Goal: Task Accomplishment & Management: Manage account settings

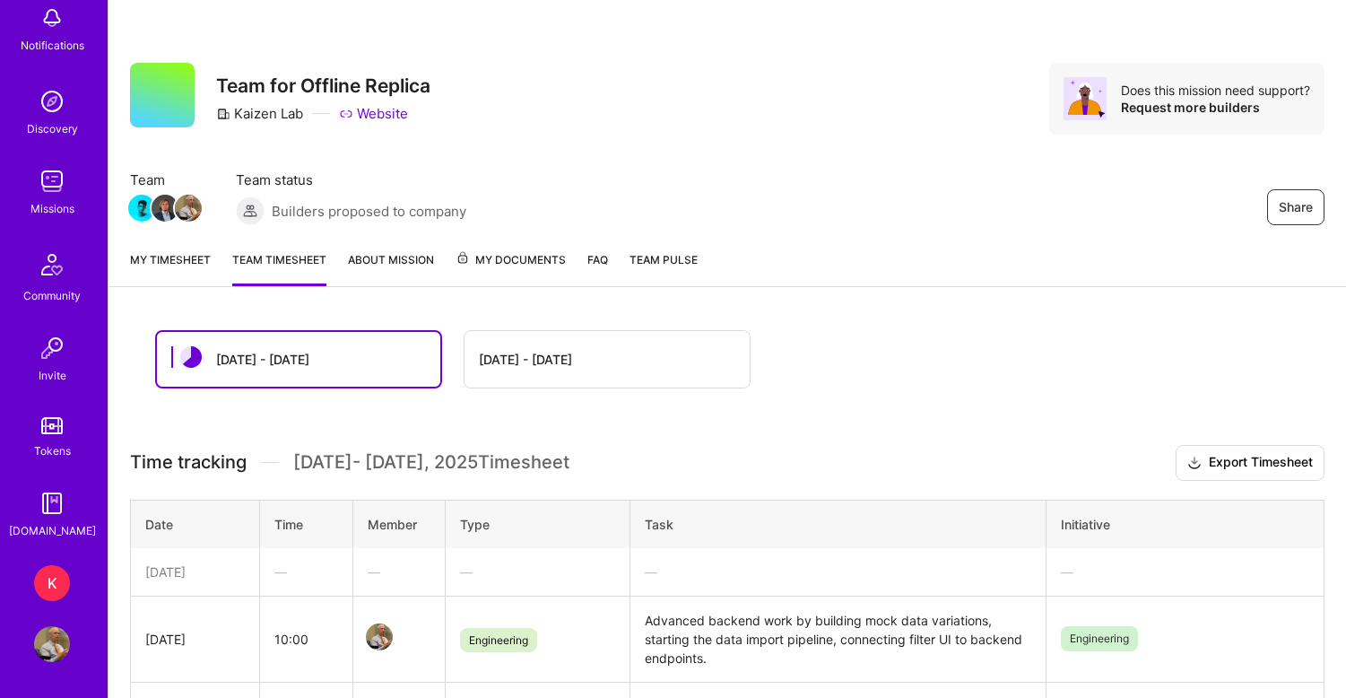
scroll to position [104, 0]
click at [49, 643] on img at bounding box center [52, 644] width 36 height 36
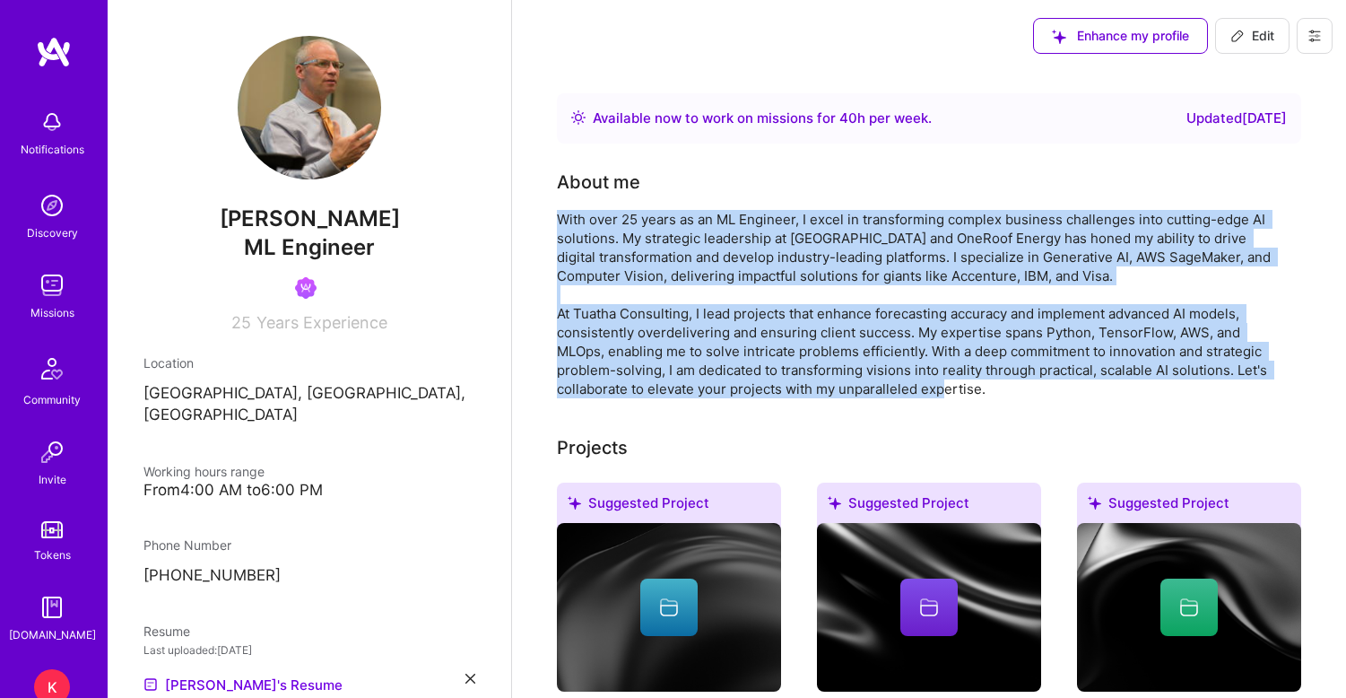
drag, startPoint x: 559, startPoint y: 218, endPoint x: 1004, endPoint y: 385, distance: 475.9
click at [1004, 385] on div "With over 25 years as an ML Engineer, I excel in transforming complex business …" at bounding box center [915, 304] width 717 height 188
copy div "With over 25 years as an ML Engineer, I excel in transforming complex business …"
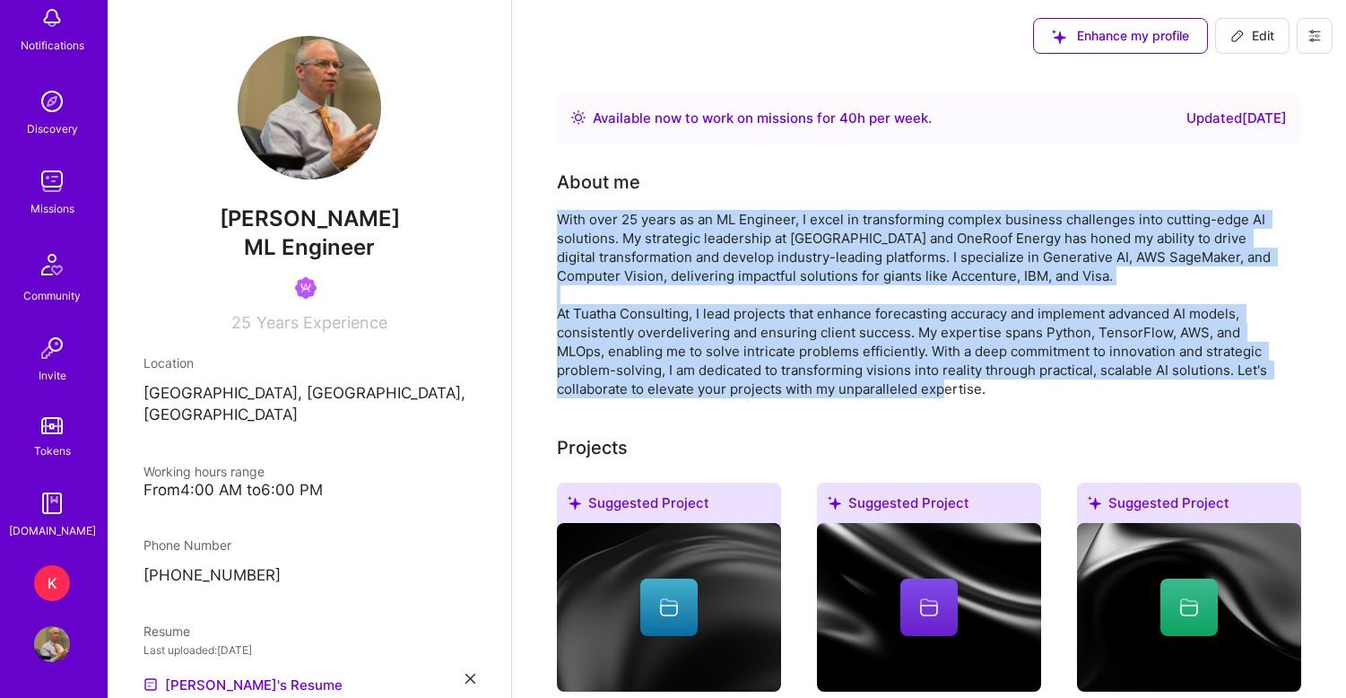
scroll to position [104, 0]
click at [54, 583] on div "K" at bounding box center [52, 583] width 36 height 36
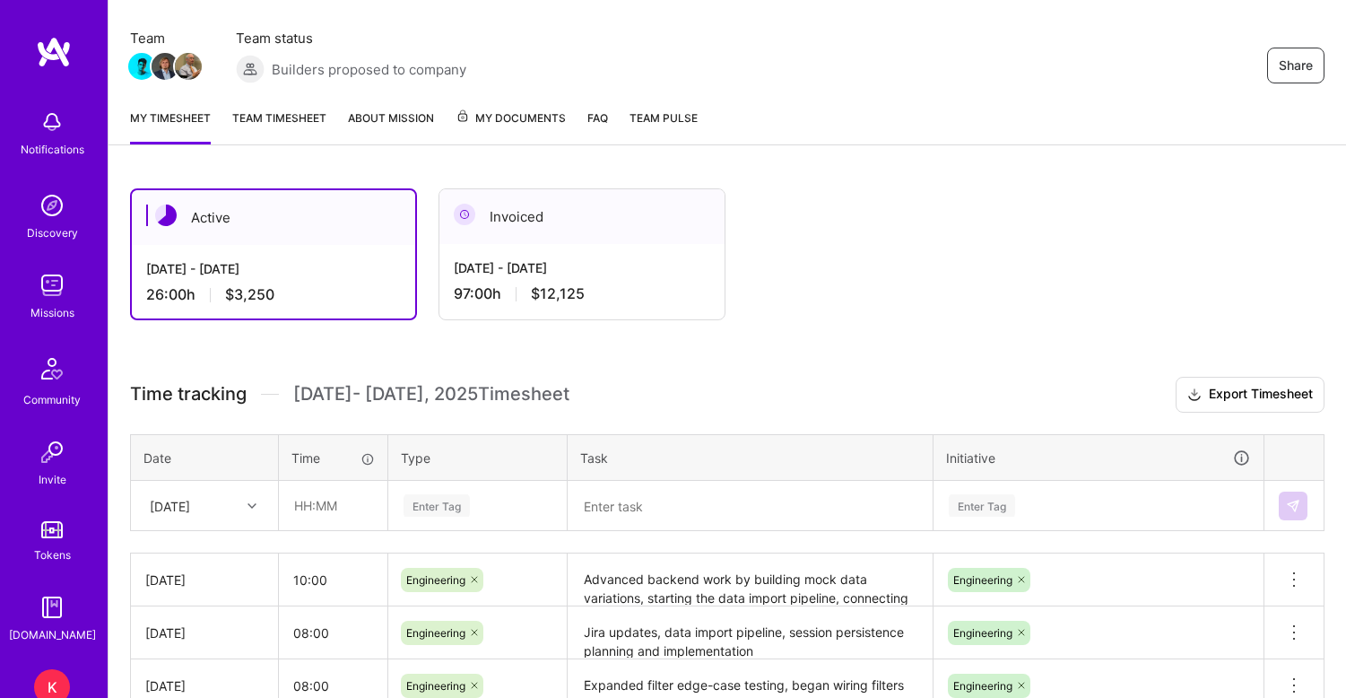
scroll to position [111, 0]
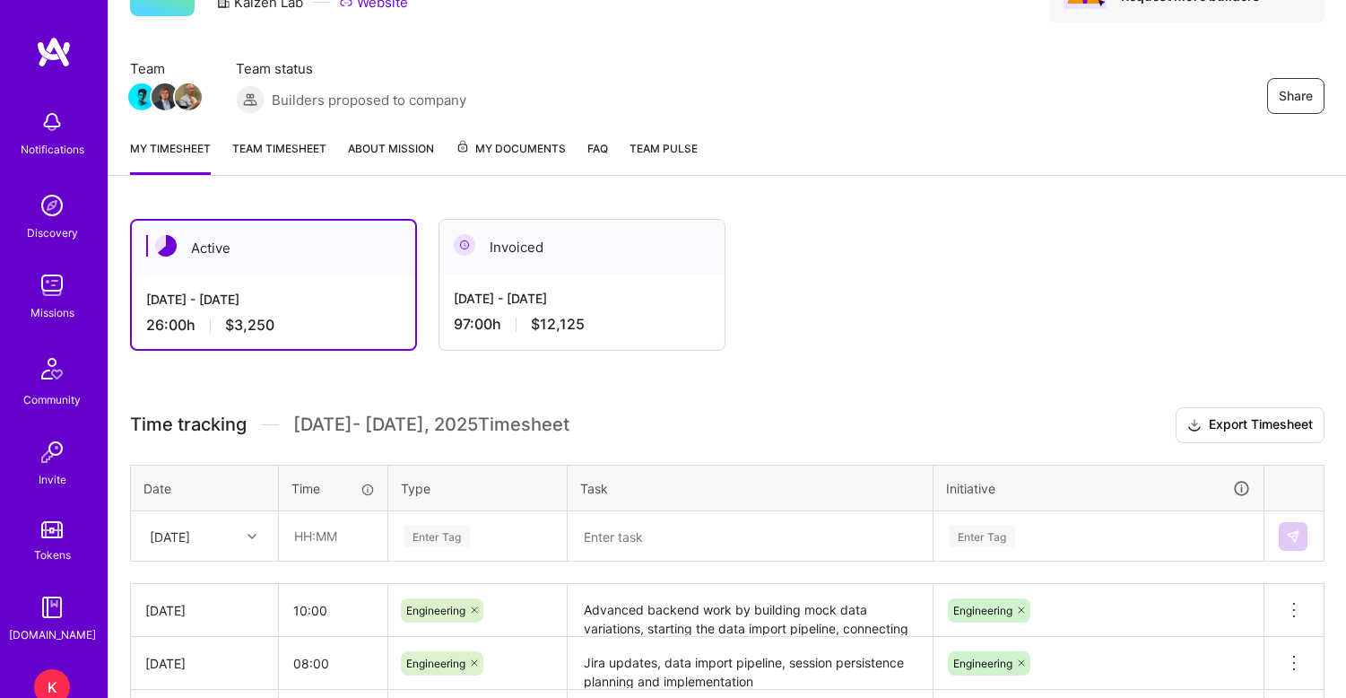
click at [288, 160] on link "Team timesheet" at bounding box center [279, 157] width 94 height 36
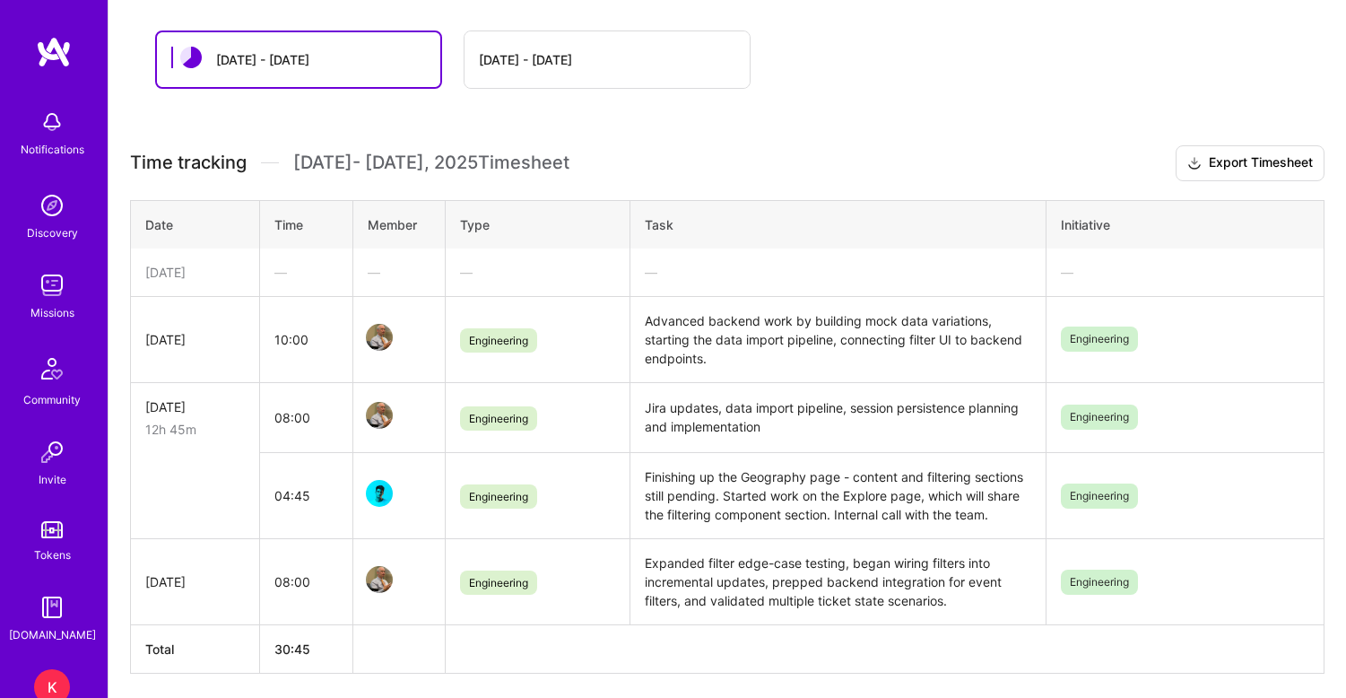
scroll to position [304, 0]
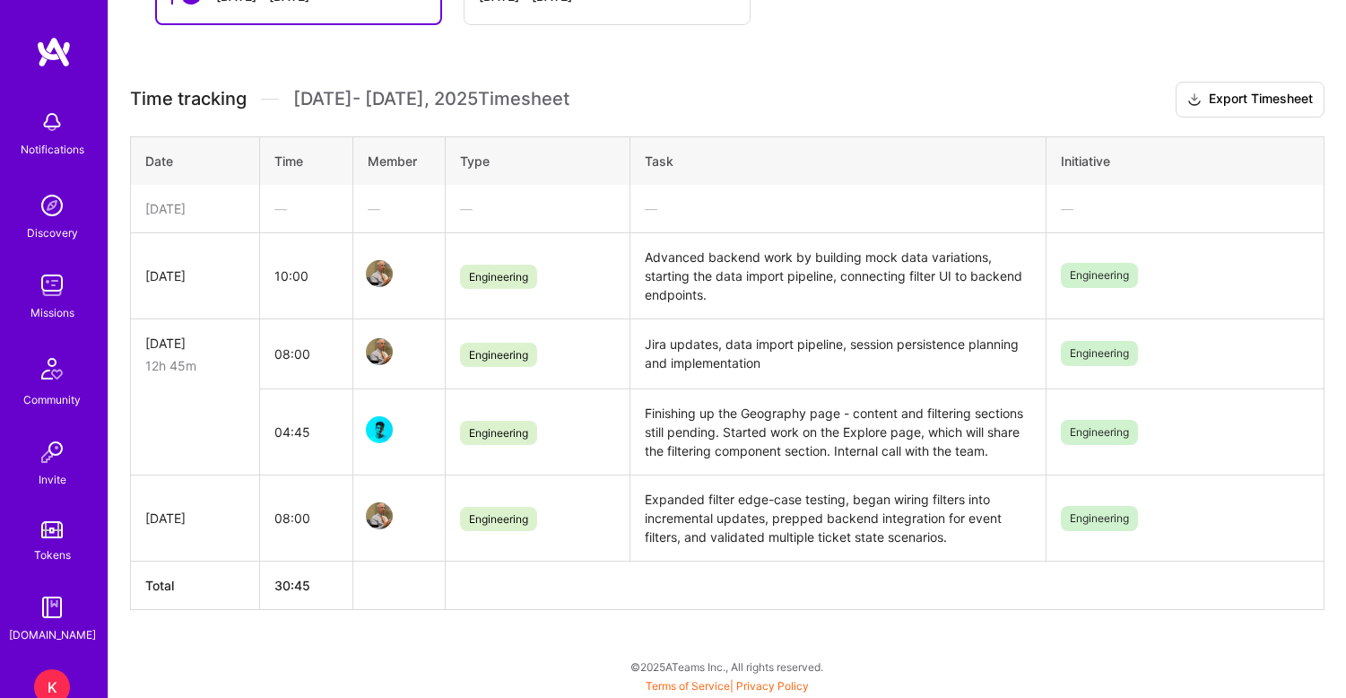
scroll to position [363, 0]
click at [58, 300] on img at bounding box center [52, 285] width 36 height 36
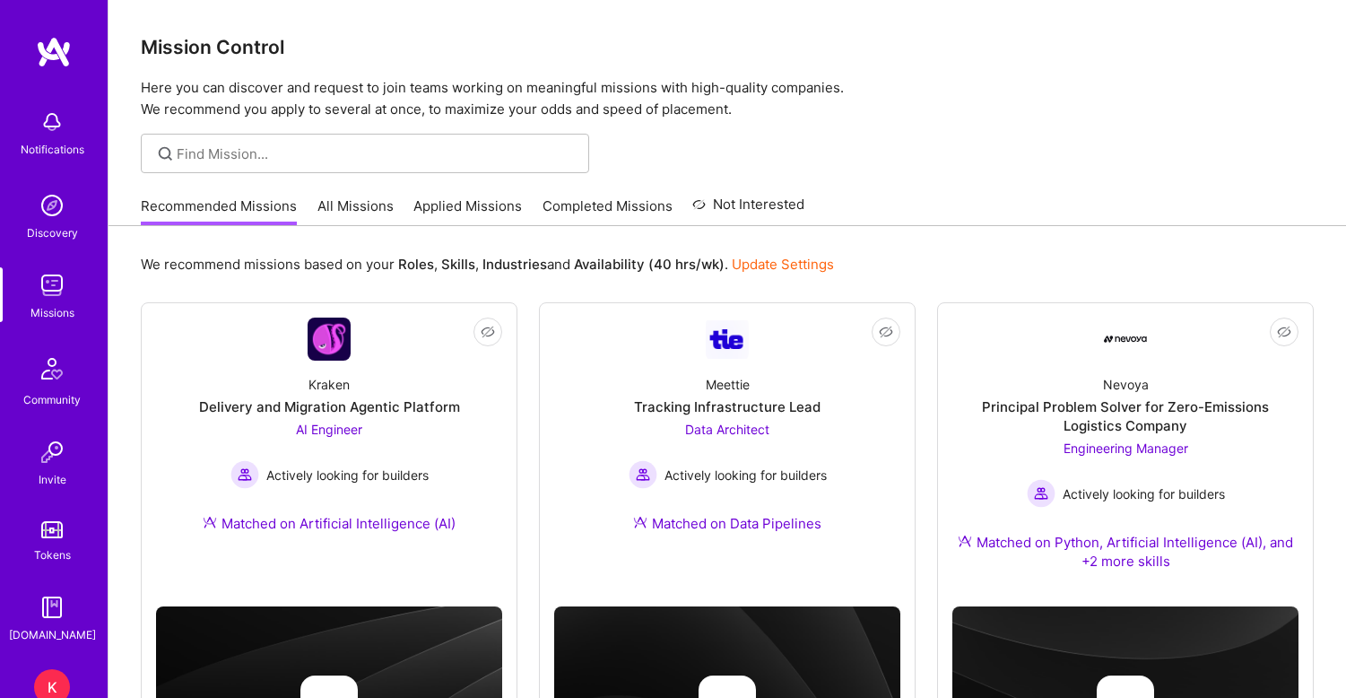
click at [482, 205] on link "Applied Missions" at bounding box center [467, 211] width 109 height 30
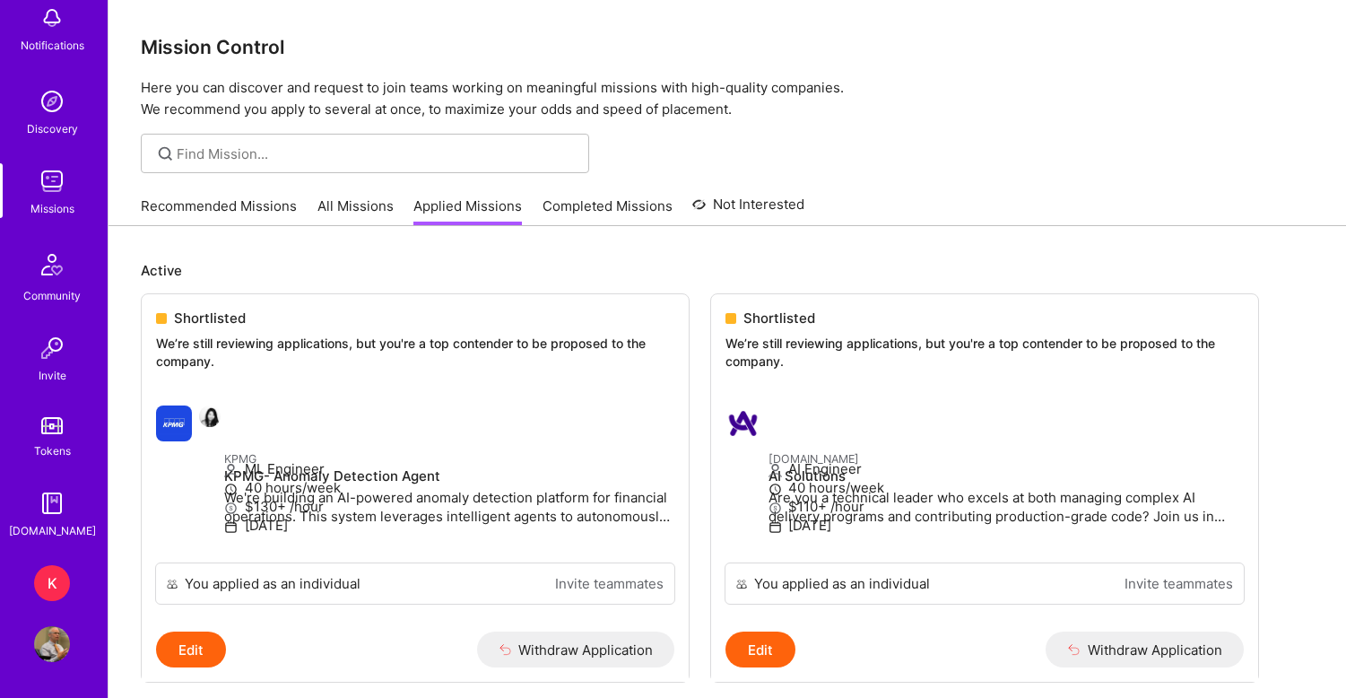
scroll to position [104, 0]
click at [57, 575] on div "K" at bounding box center [52, 583] width 36 height 36
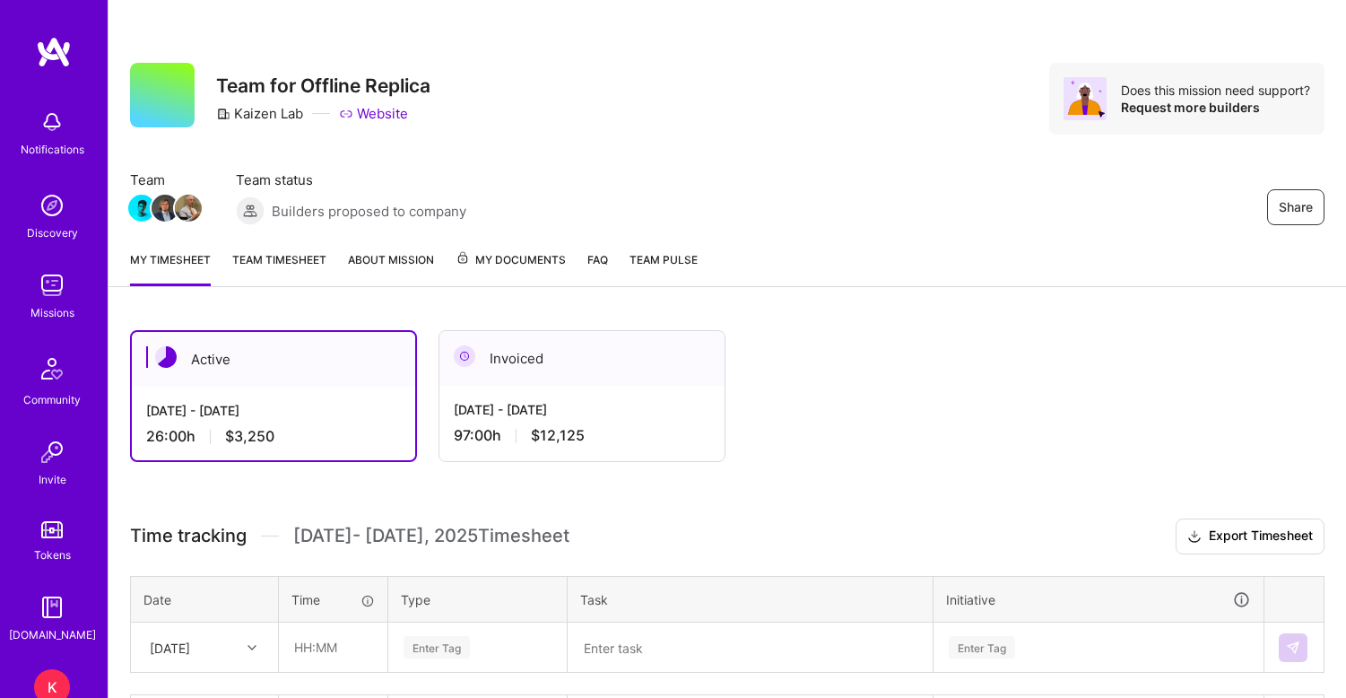
click at [568, 363] on div "Invoiced" at bounding box center [581, 358] width 285 height 55
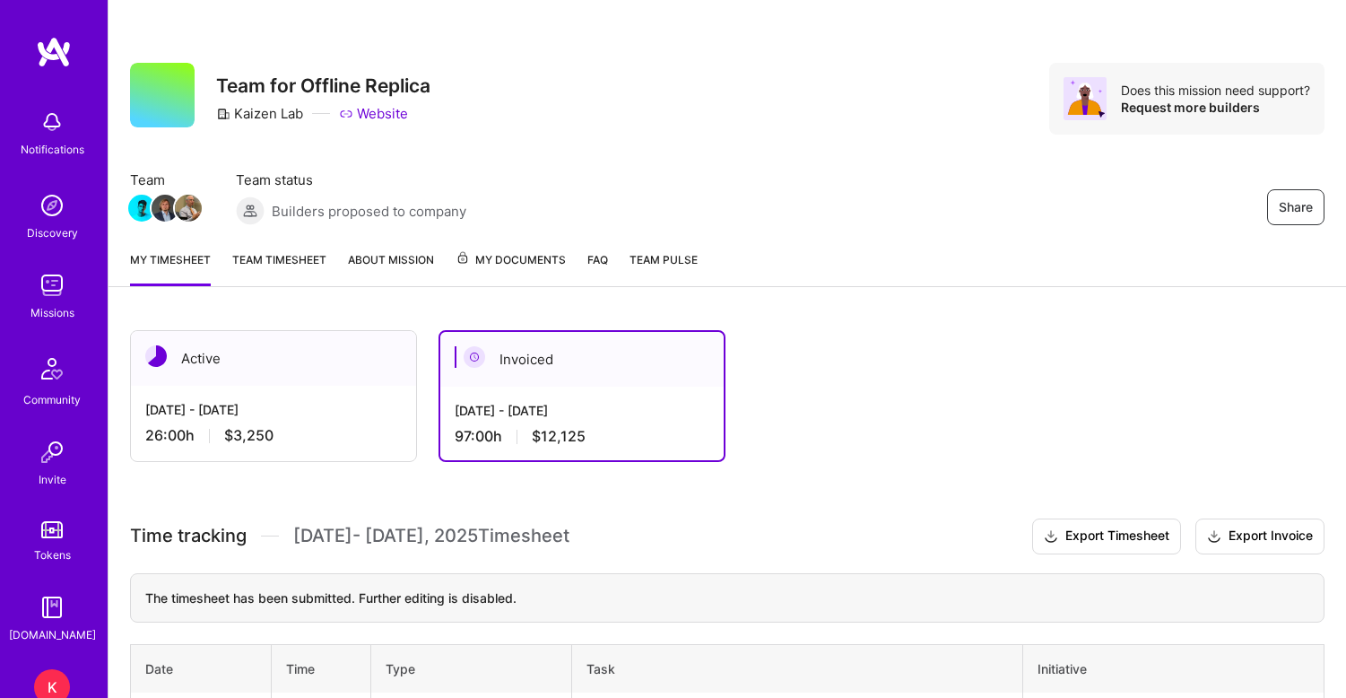
click at [225, 385] on div "Active" at bounding box center [273, 358] width 285 height 55
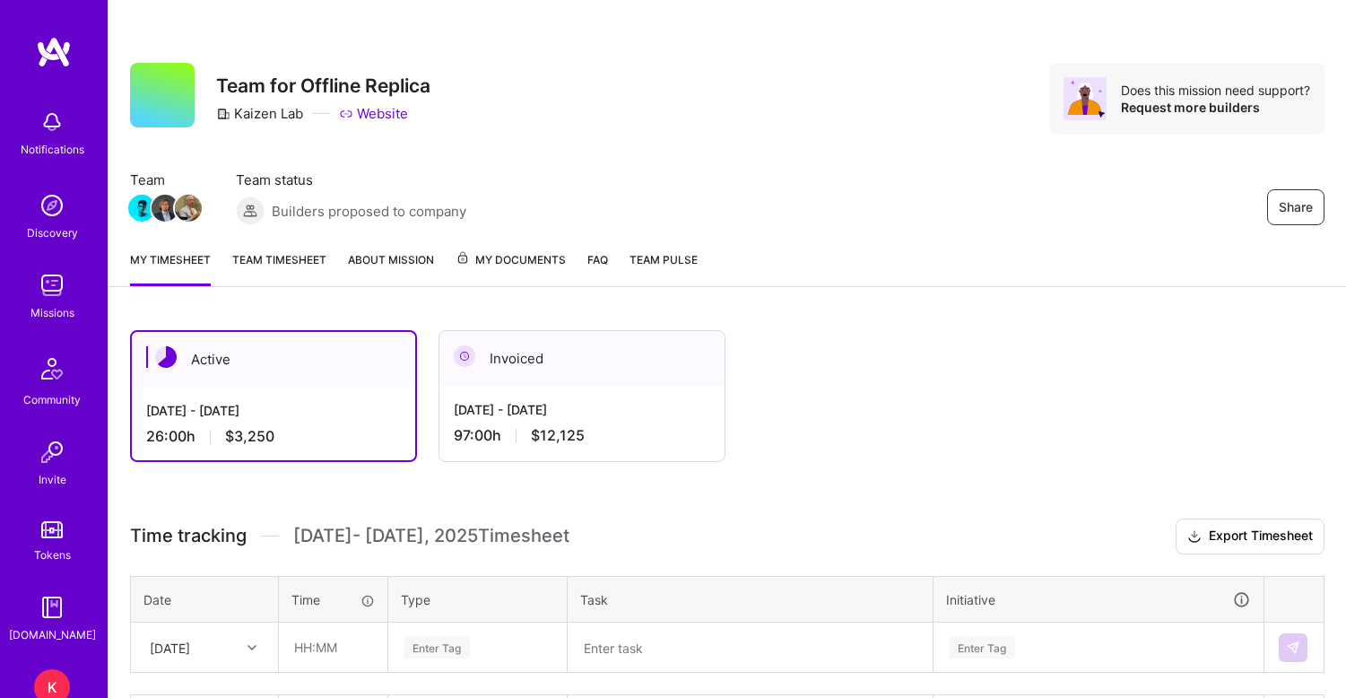
click at [274, 256] on link "Team timesheet" at bounding box center [279, 268] width 94 height 36
